Goal: Navigation & Orientation: Find specific page/section

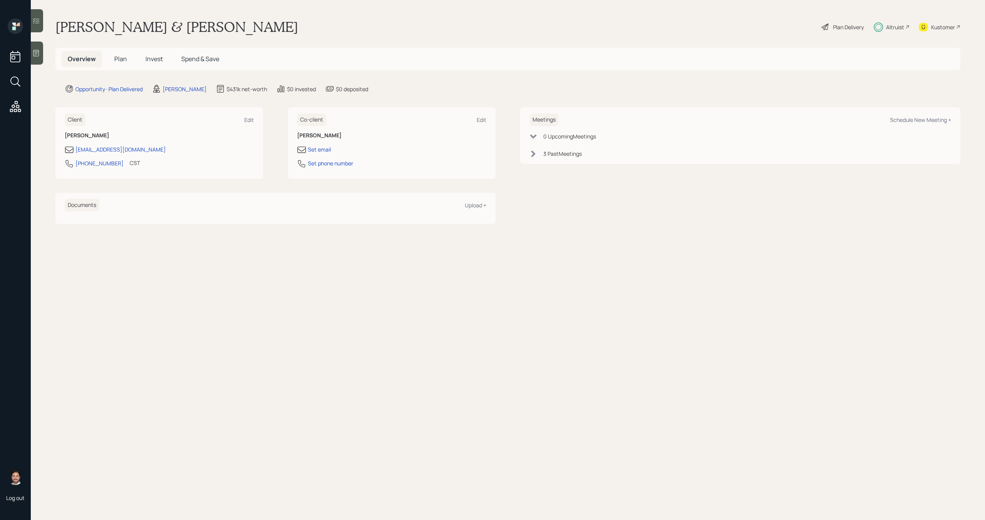
click at [894, 24] on div "Altruist" at bounding box center [895, 27] width 18 height 8
click at [115, 60] on span "Plan" at bounding box center [120, 59] width 13 height 8
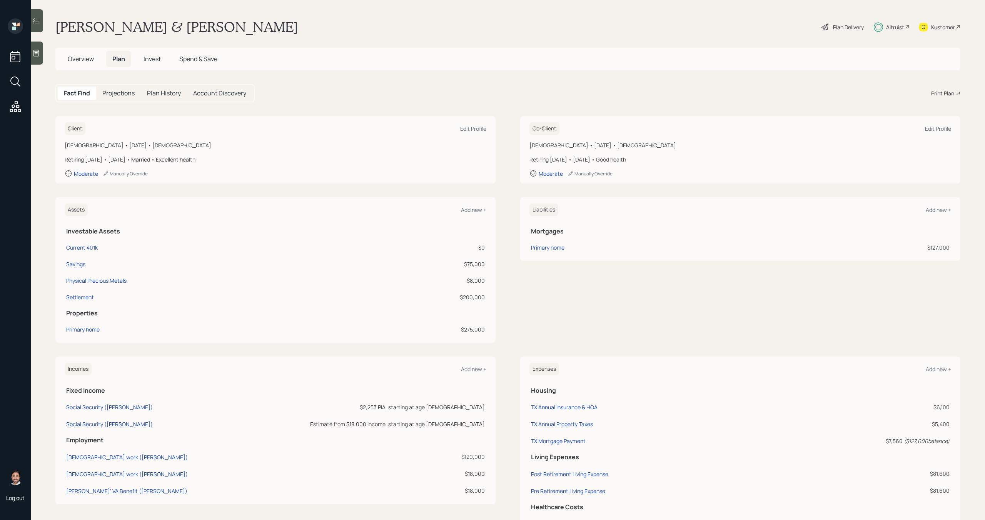
click at [154, 61] on span "Invest" at bounding box center [151, 59] width 17 height 8
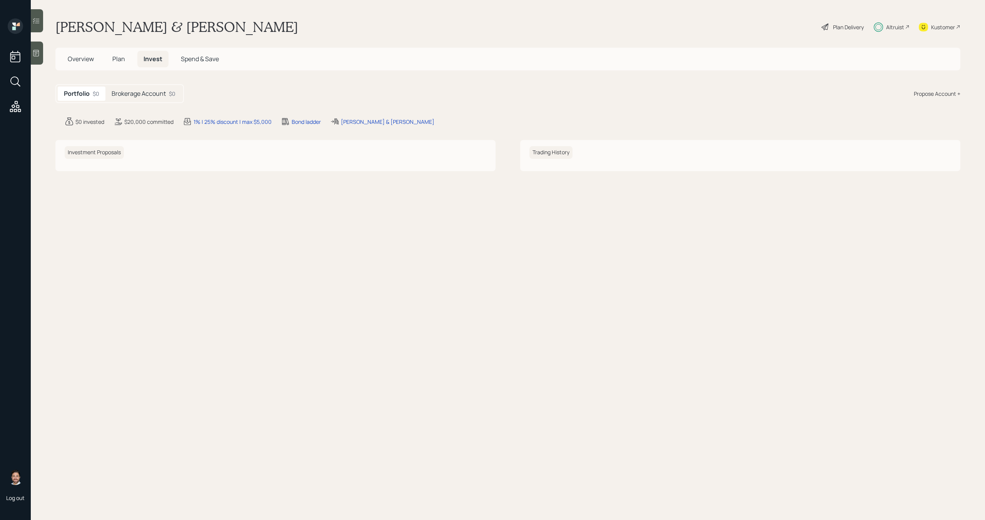
click at [896, 28] on div "Altruist" at bounding box center [895, 27] width 18 height 8
